Goal: Communication & Community: Participate in discussion

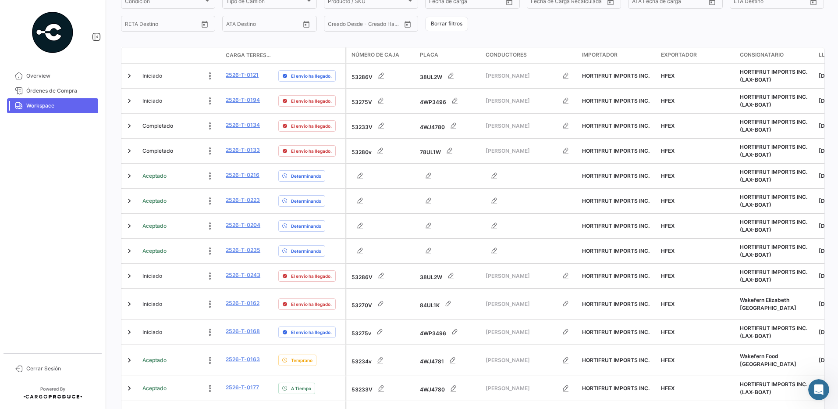
scroll to position [256, 0]
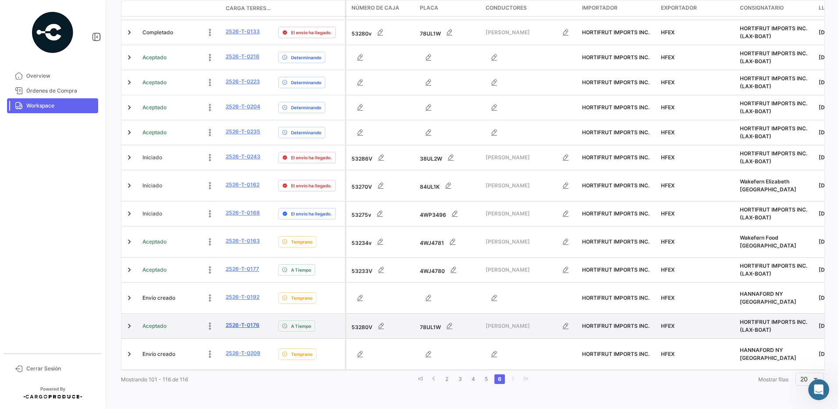
click at [256, 321] on link "2526-T-0176" at bounding box center [243, 325] width 34 height 8
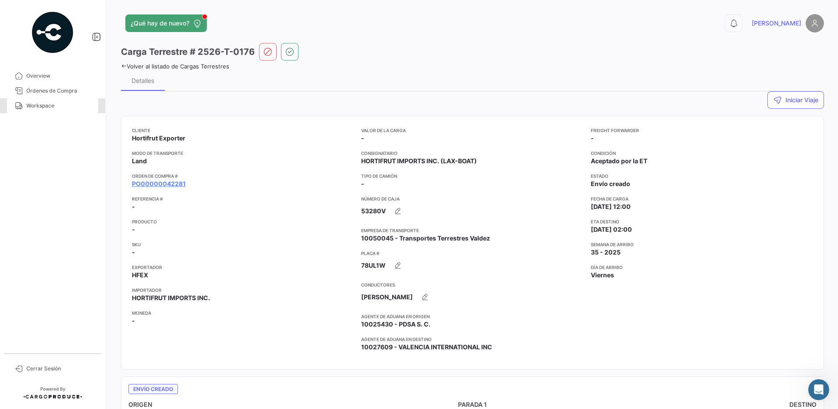
drag, startPoint x: 62, startPoint y: 107, endPoint x: 58, endPoint y: 116, distance: 10.2
click at [62, 107] on span "Workspace" at bounding box center [60, 106] width 68 height 8
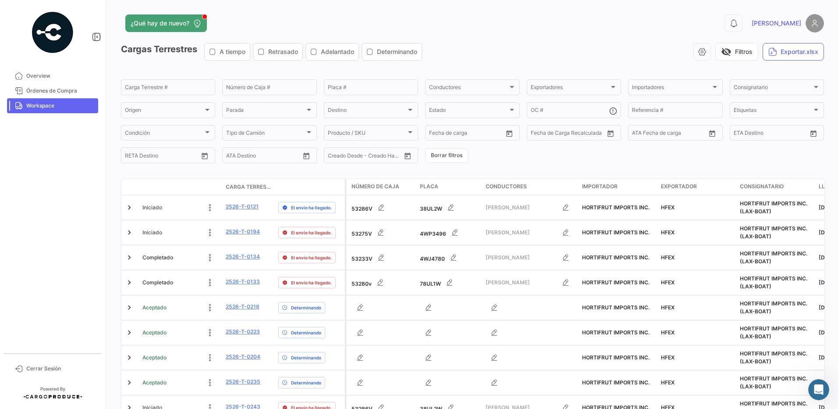
scroll to position [256, 0]
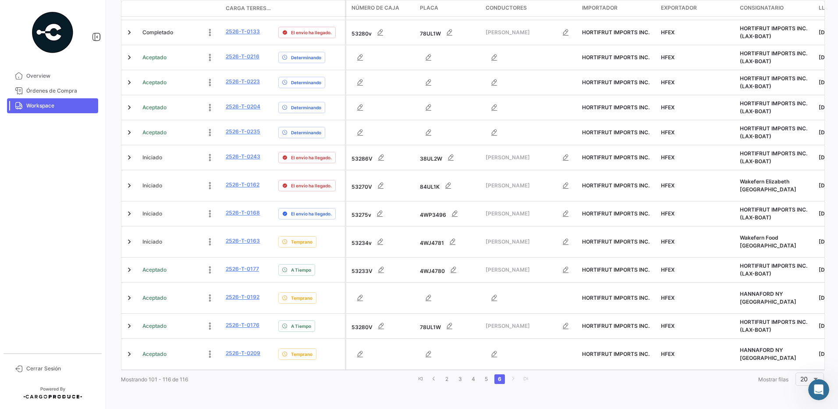
drag, startPoint x: 838, startPoint y: 158, endPoint x: 6, endPoint y: 11, distance: 845.0
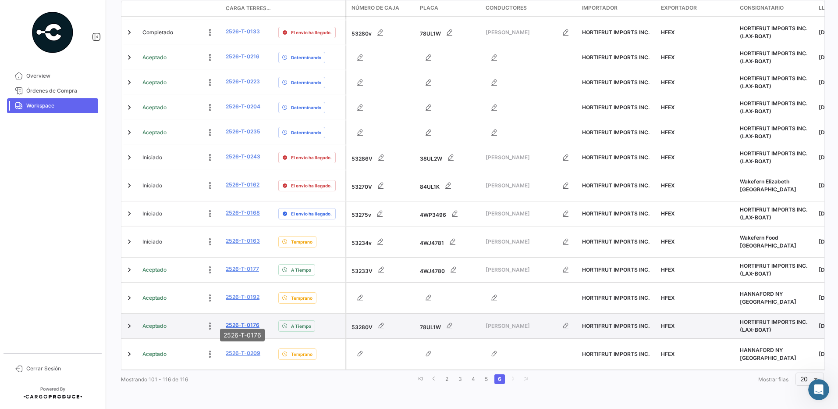
click at [241, 321] on link "2526-T-0176" at bounding box center [243, 325] width 34 height 8
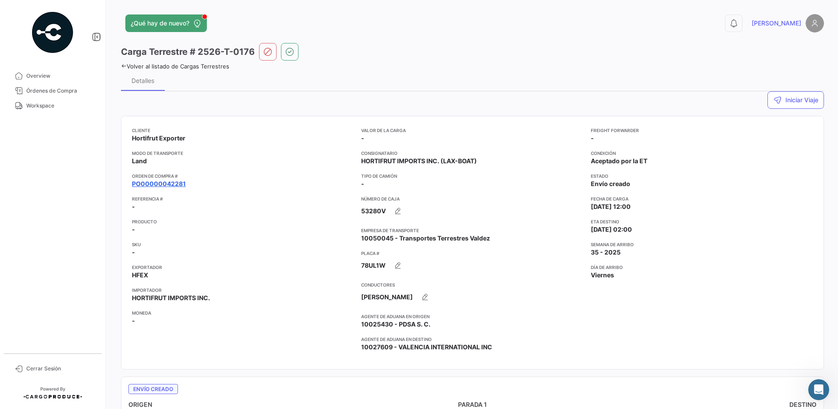
click at [167, 185] on link "PO00000042281" at bounding box center [159, 183] width 54 height 9
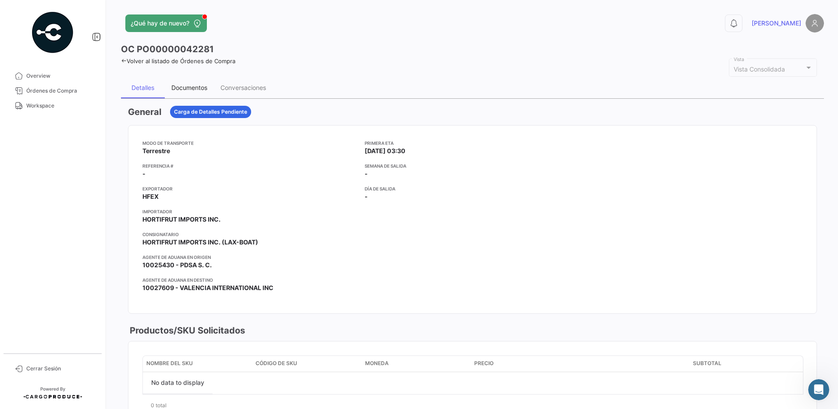
click at [194, 87] on div "Documentos" at bounding box center [189, 87] width 36 height 7
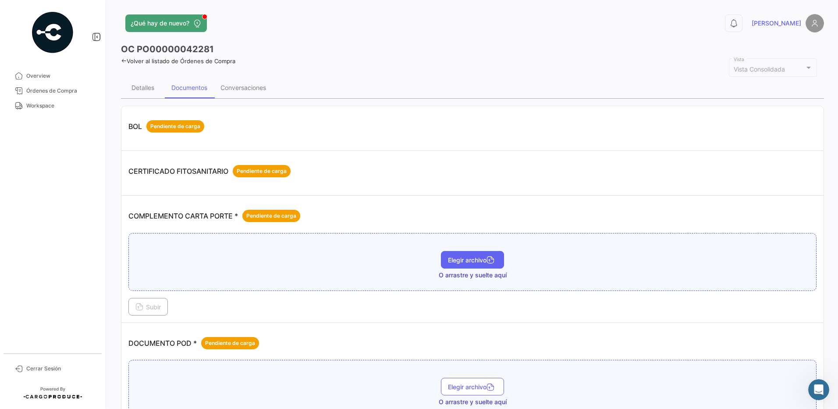
click at [475, 257] on span "Elegir archivo" at bounding box center [472, 259] width 49 height 7
click at [151, 307] on span "Subir" at bounding box center [147, 306] width 25 height 7
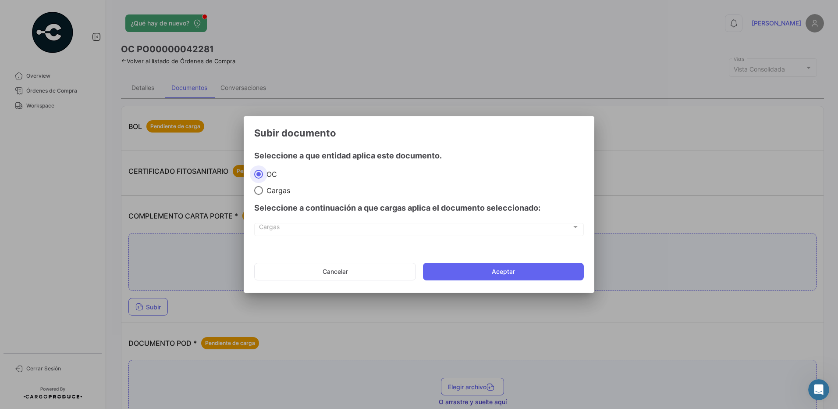
click at [274, 191] on span "Cargas" at bounding box center [276, 190] width 27 height 9
click at [263, 191] on input "Cargas" at bounding box center [258, 190] width 9 height 9
radio input "true"
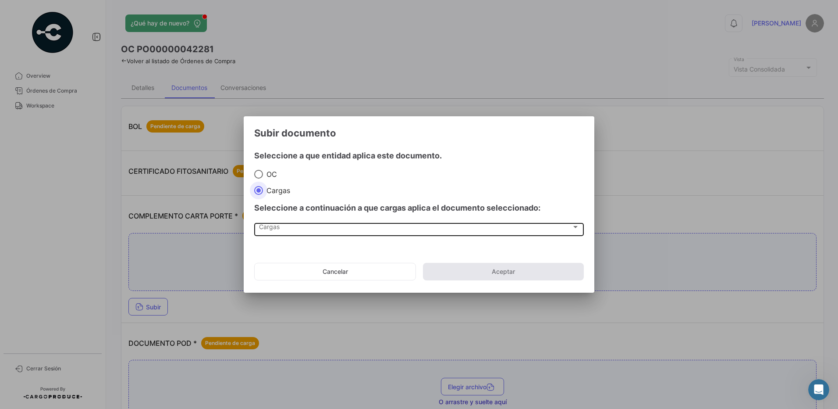
click at [287, 227] on div "Cargas" at bounding box center [415, 228] width 313 height 7
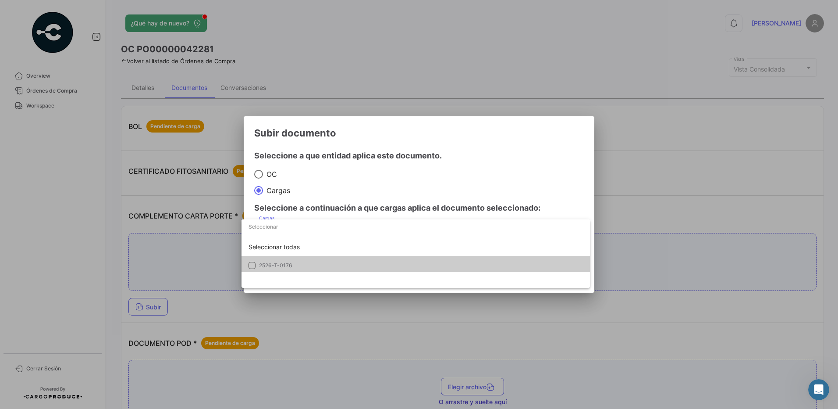
click at [269, 270] on mat-option "2526-T-0176" at bounding box center [416, 265] width 349 height 18
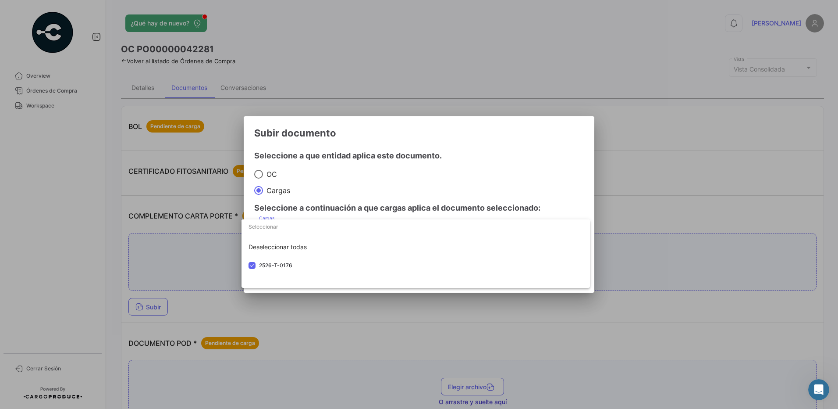
click at [427, 184] on div at bounding box center [419, 204] width 838 height 409
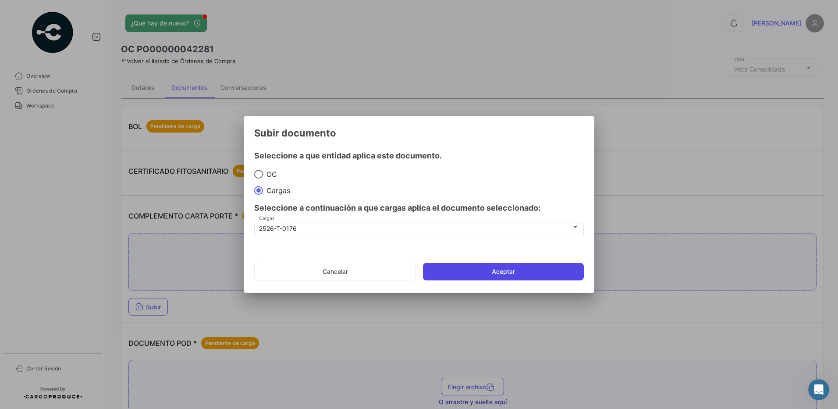
click at [516, 271] on button "Aceptar" at bounding box center [503, 272] width 161 height 18
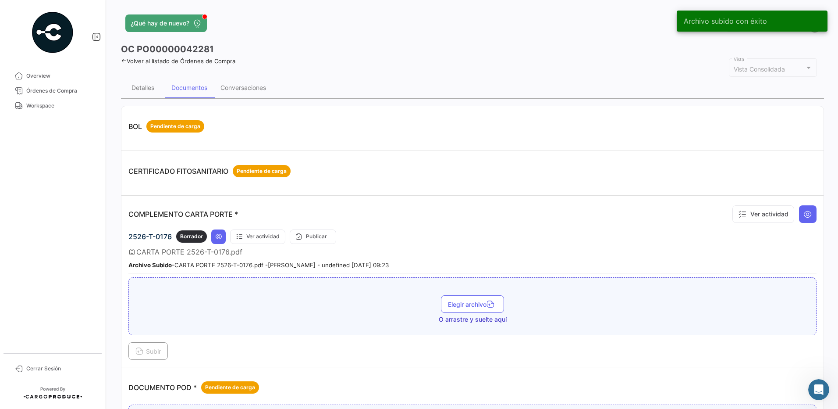
click at [513, 232] on div "2526-T-0176 Borrador Ver actividad Publicar" at bounding box center [472, 236] width 688 height 14
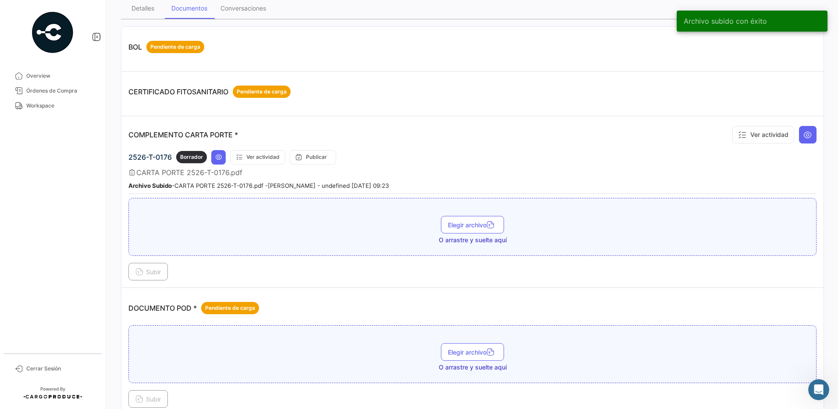
scroll to position [102, 0]
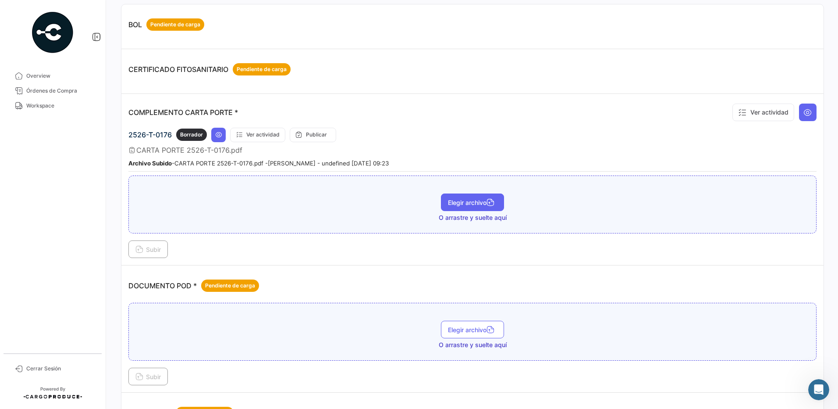
click at [477, 208] on button "Elegir archivo" at bounding box center [472, 202] width 63 height 18
click at [157, 250] on span "Subir" at bounding box center [147, 249] width 25 height 7
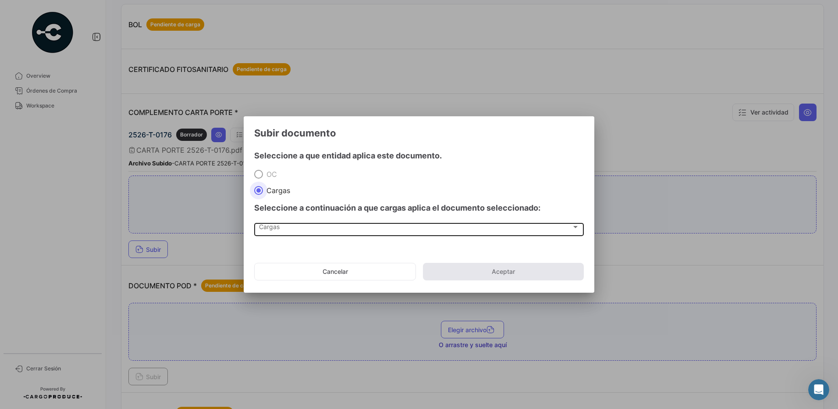
click at [277, 226] on span "Cargas" at bounding box center [415, 228] width 313 height 7
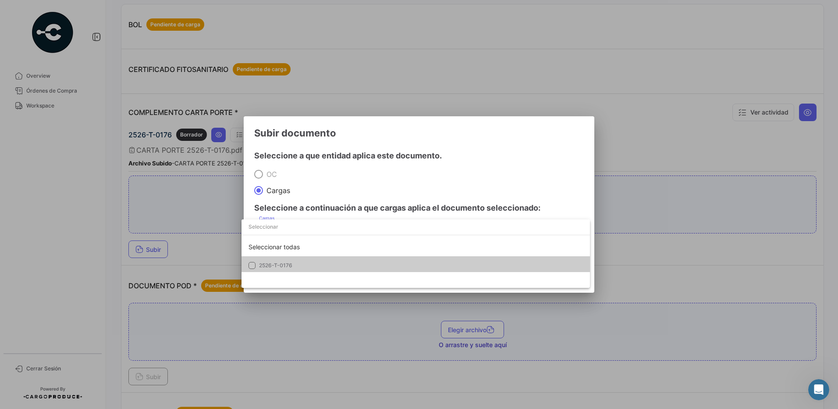
click at [274, 258] on mat-option "2526-T-0176" at bounding box center [416, 265] width 349 height 18
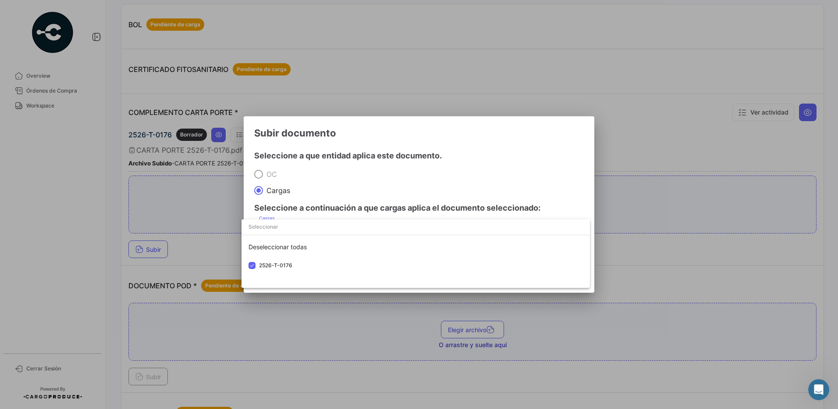
click at [331, 178] on div at bounding box center [419, 204] width 838 height 409
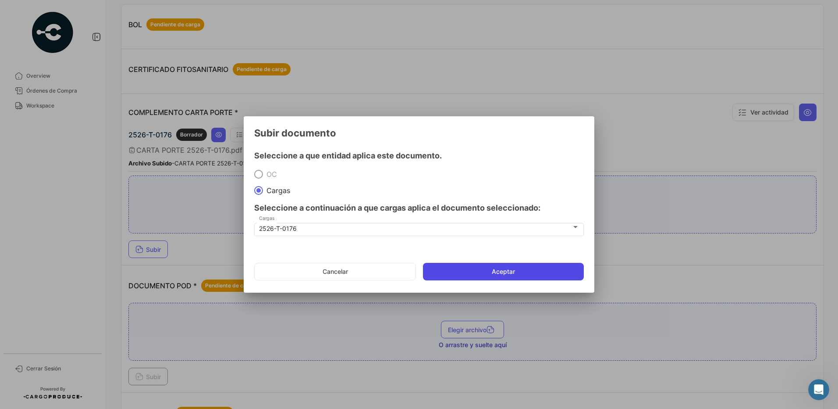
click at [472, 271] on button "Aceptar" at bounding box center [503, 272] width 161 height 18
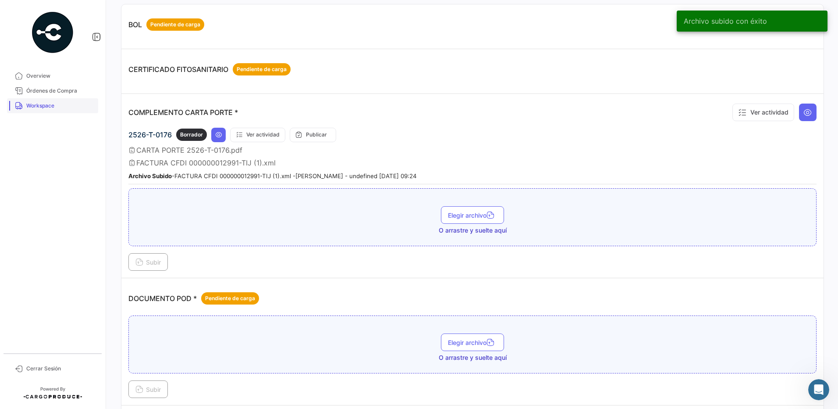
click at [43, 106] on span "Workspace" at bounding box center [60, 106] width 68 height 8
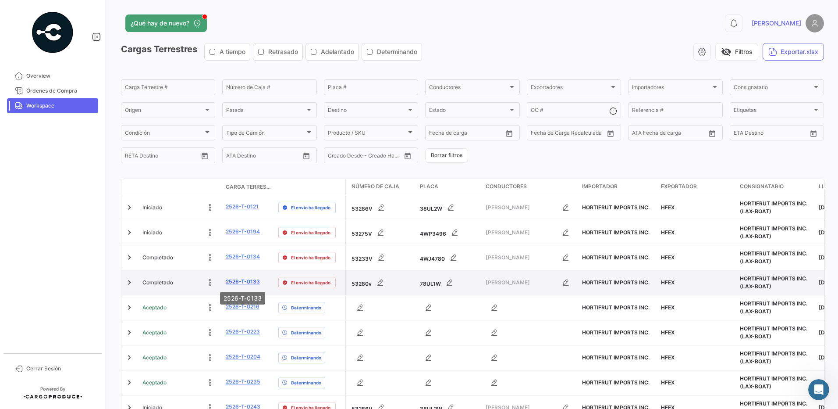
click at [248, 280] on link "2526-T-0133" at bounding box center [243, 282] width 34 height 8
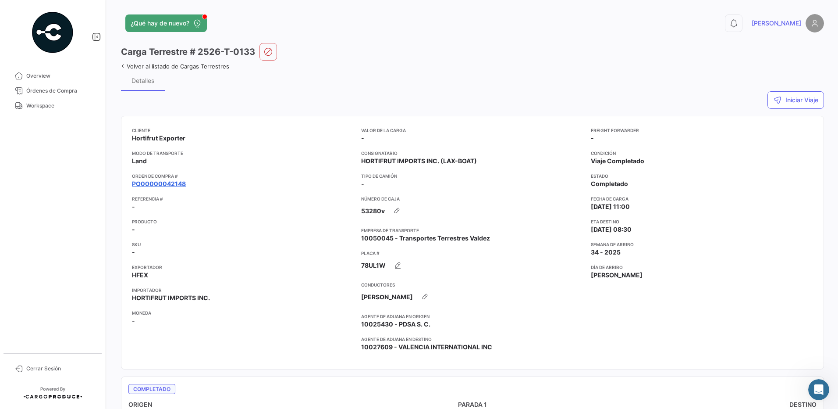
click at [172, 184] on link "PO00000042148" at bounding box center [159, 183] width 54 height 9
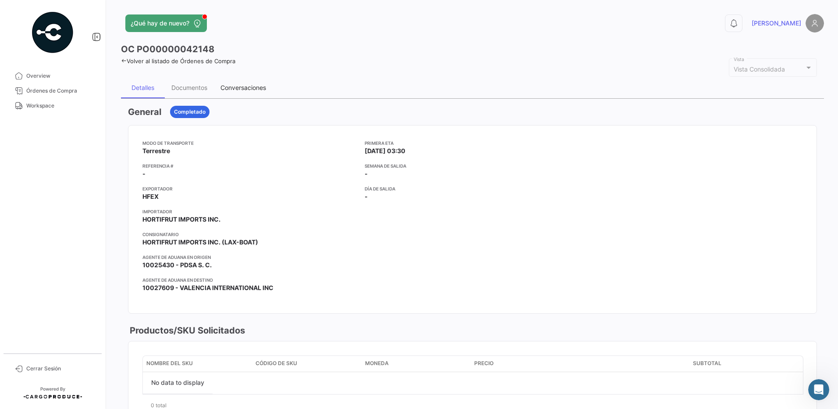
click at [240, 85] on div "Conversaciones" at bounding box center [244, 87] width 46 height 7
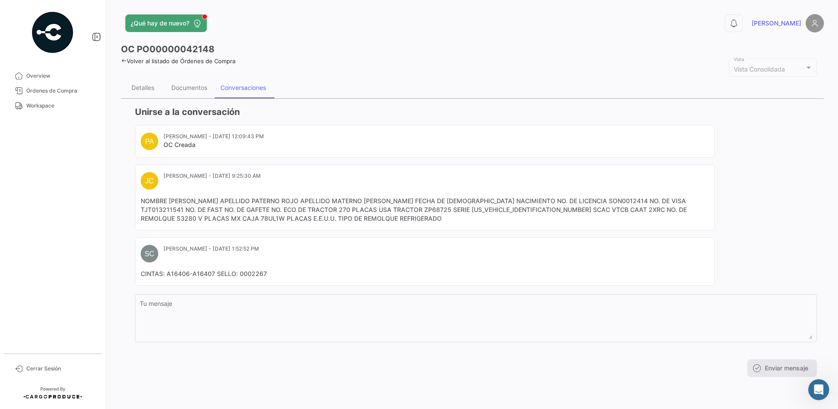
drag, startPoint x: 274, startPoint y: 222, endPoint x: 142, endPoint y: 203, distance: 133.4
click at [142, 203] on mat-card-content "NOMBRE [PERSON_NAME] APELLIDO PATERNO ROJO APELLIDO MATERNO [PERSON_NAME] FECHA…" at bounding box center [425, 209] width 569 height 26
copy mat-card-content "NOMBRE [PERSON_NAME] APELLIDO PATERNO ROJO APELLIDO MATERNO [PERSON_NAME] FECHA…"
click at [61, 103] on span "Workspace" at bounding box center [60, 106] width 68 height 8
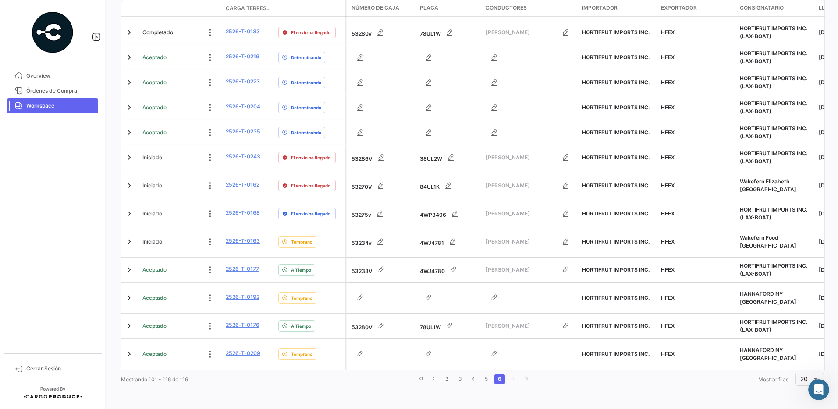
scroll to position [256, 0]
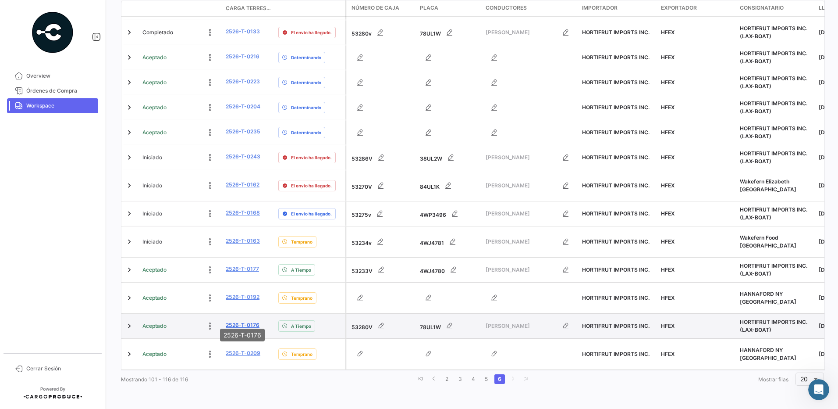
click at [247, 321] on link "2526-T-0176" at bounding box center [243, 325] width 34 height 8
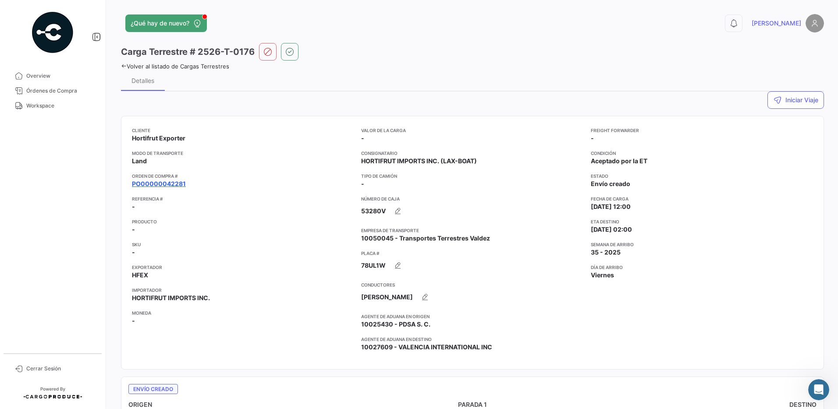
click at [177, 183] on link "PO00000042281" at bounding box center [159, 183] width 54 height 9
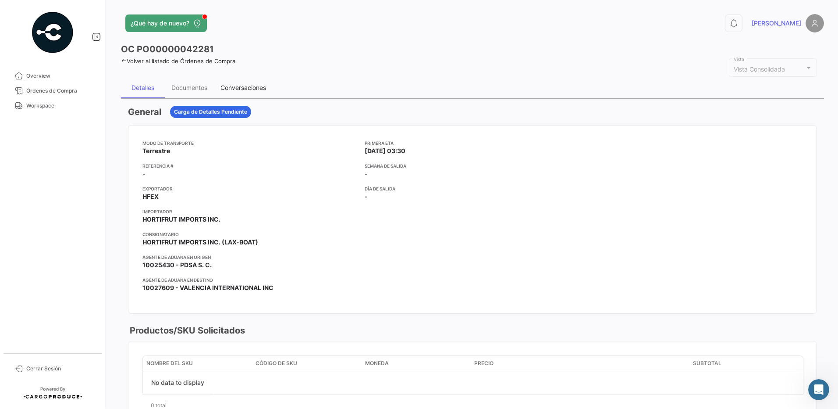
click at [242, 85] on div "Conversaciones" at bounding box center [244, 87] width 46 height 7
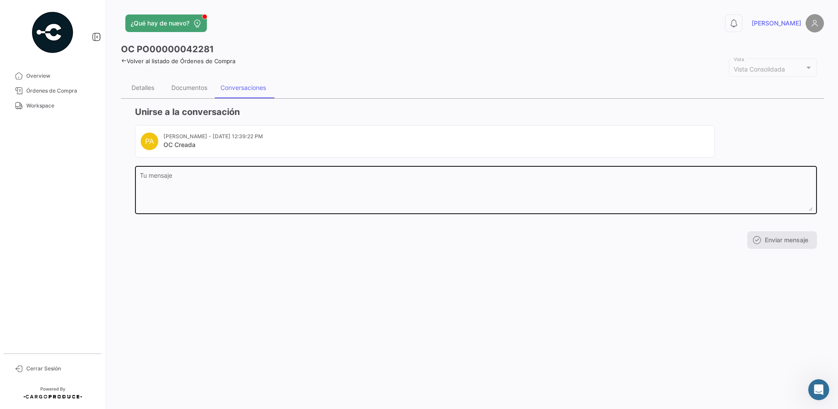
click at [235, 188] on textarea "Tu mensaje" at bounding box center [476, 191] width 673 height 39
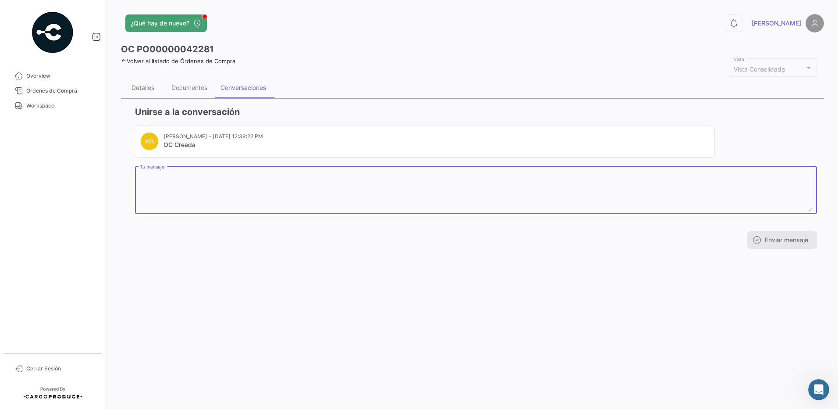
paste textarea "NOMBRE [PERSON_NAME] APELLIDO PATERNO ROJO APELLIDO MATERNO [PERSON_NAME] FECHA…"
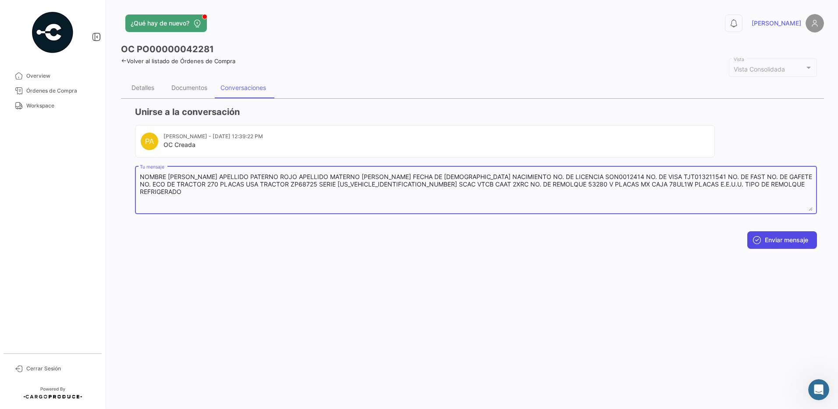
type textarea "NOMBRE [PERSON_NAME] APELLIDO PATERNO ROJO APELLIDO MATERNO [PERSON_NAME] FECHA…"
click at [782, 238] on button "Enviar mensaje" at bounding box center [783, 240] width 70 height 18
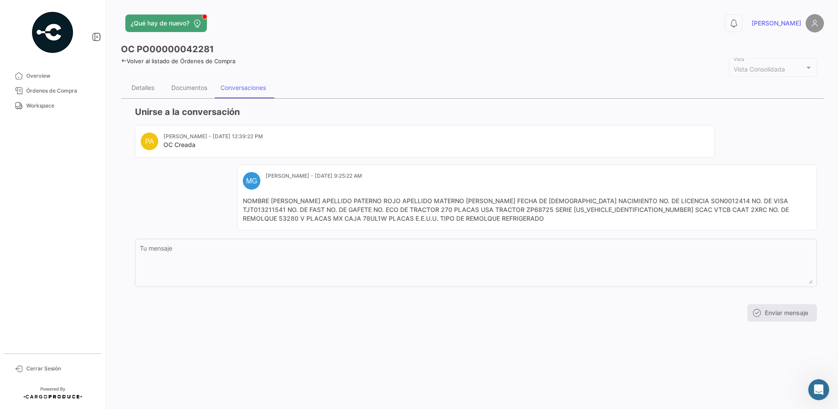
click at [641, 346] on div "¿Qué hay de nuevo? 0 [PERSON_NAME] OC PO00000042281 Volver al listado de Órdene…" at bounding box center [472, 204] width 731 height 409
click at [56, 106] on span "Workspace" at bounding box center [60, 106] width 68 height 8
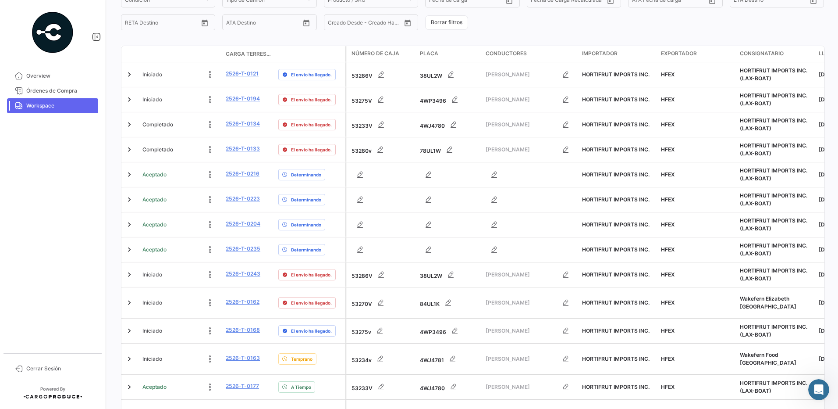
scroll to position [256, 0]
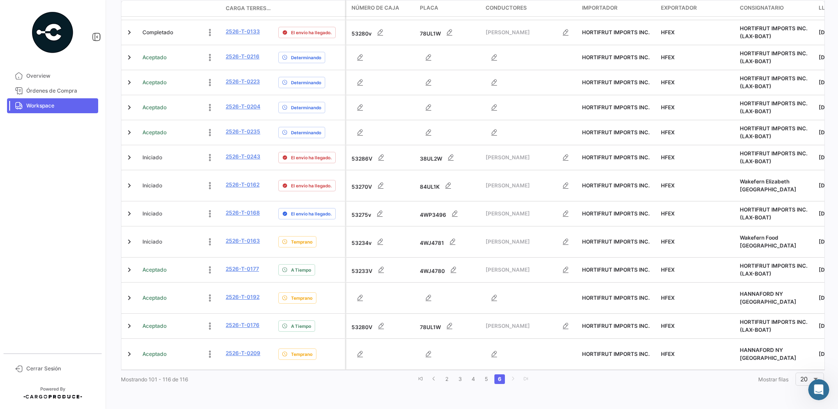
drag, startPoint x: 838, startPoint y: 158, endPoint x: 14, endPoint y: 2, distance: 838.0
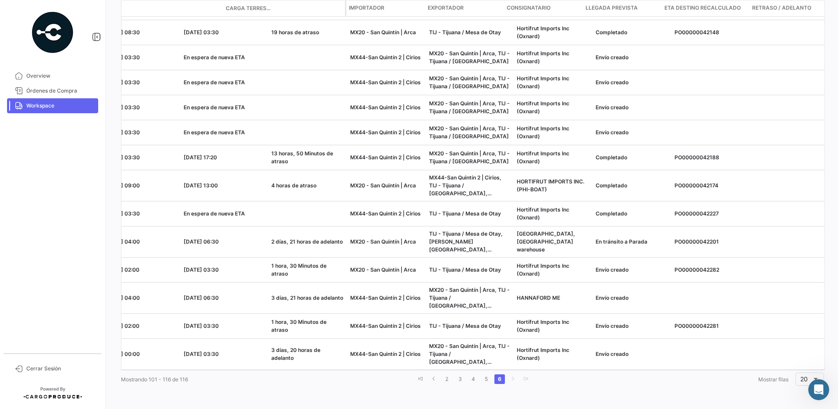
scroll to position [0, 0]
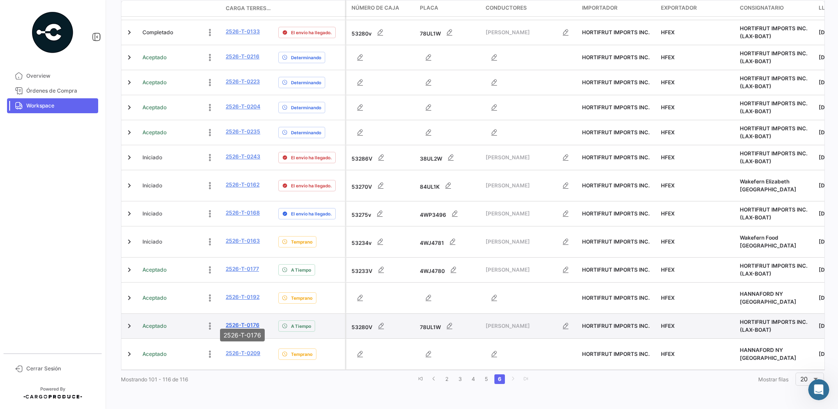
drag, startPoint x: 263, startPoint y: 320, endPoint x: 227, endPoint y: 321, distance: 36.4
click at [227, 321] on div "2526-T-0176" at bounding box center [249, 326] width 46 height 10
copy link "2526-T-0176"
